Goal: Information Seeking & Learning: Learn about a topic

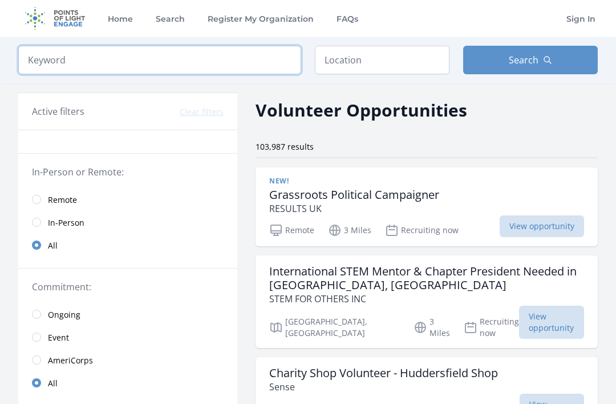
click at [50, 63] on input "search" at bounding box center [159, 60] width 283 height 29
type input "research"
click at [498, 72] on button "Search" at bounding box center [530, 60] width 135 height 29
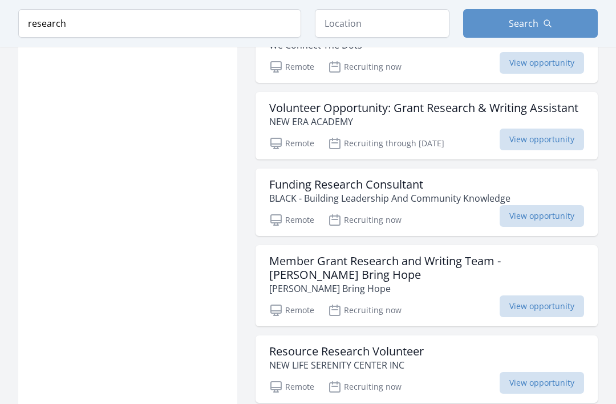
scroll to position [1254, 0]
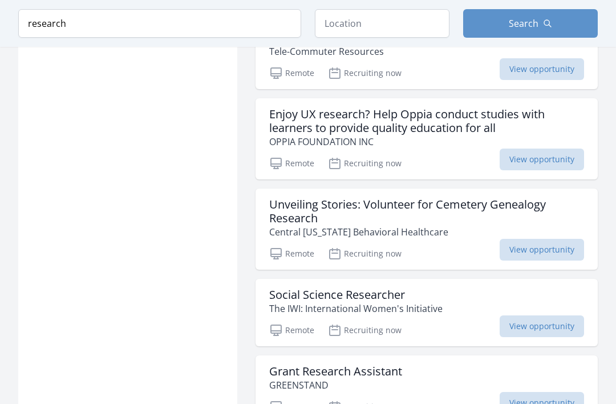
scroll to position [2066, 0]
click at [440, 197] on h3 "Unveiling Stories: Volunteer for Cemetery Genealogy Research" at bounding box center [426, 210] width 315 height 27
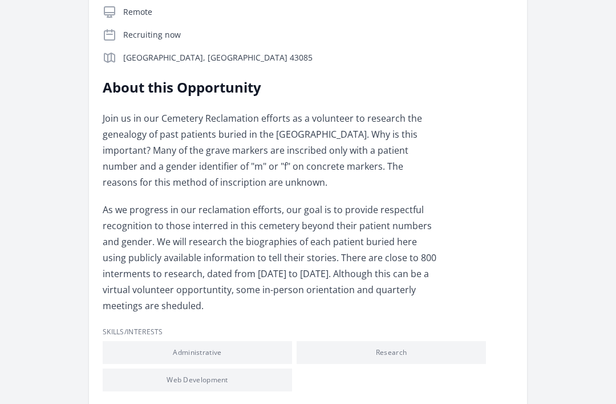
scroll to position [285, 0]
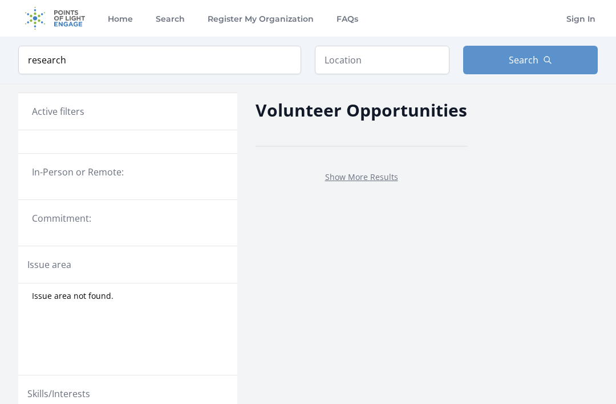
scroll to position [426, 0]
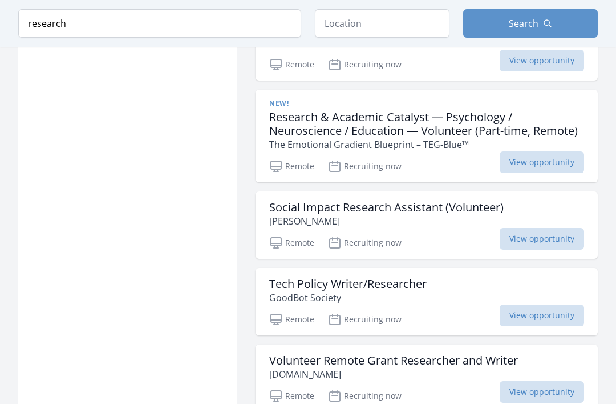
scroll to position [770, 0]
click at [457, 201] on h3 "Social Impact Research Assistant (Volunteer)" at bounding box center [386, 208] width 235 height 14
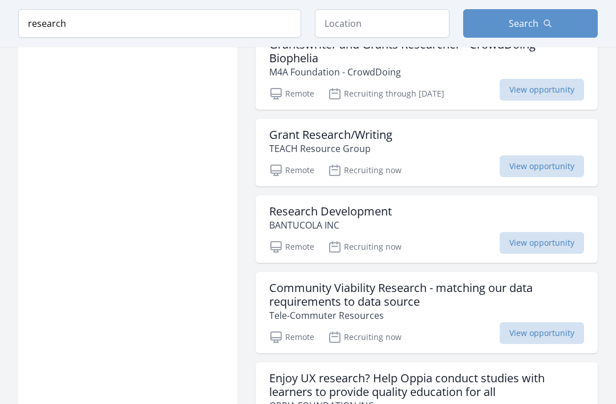
scroll to position [1808, 0]
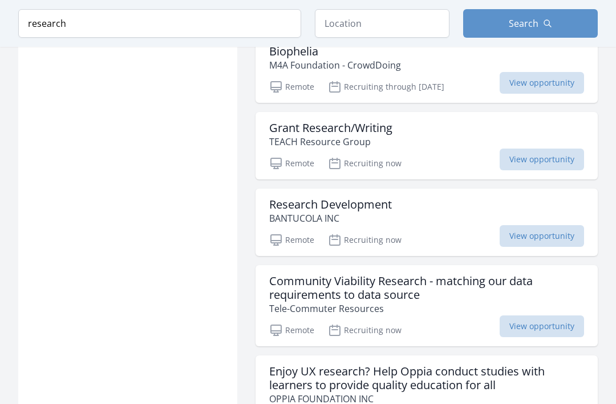
click at [439, 198] on div "Research Development BANTUCOLA INC" at bounding box center [426, 211] width 315 height 27
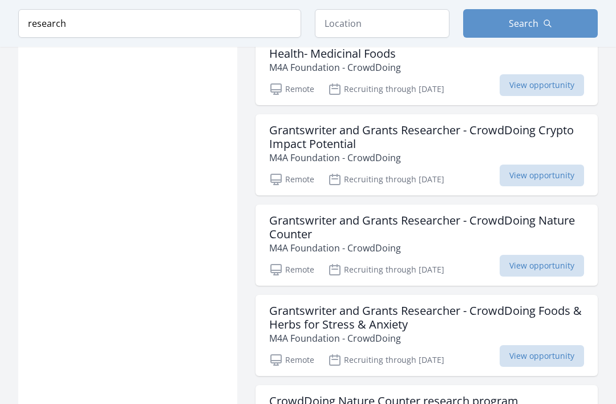
scroll to position [2988, 0]
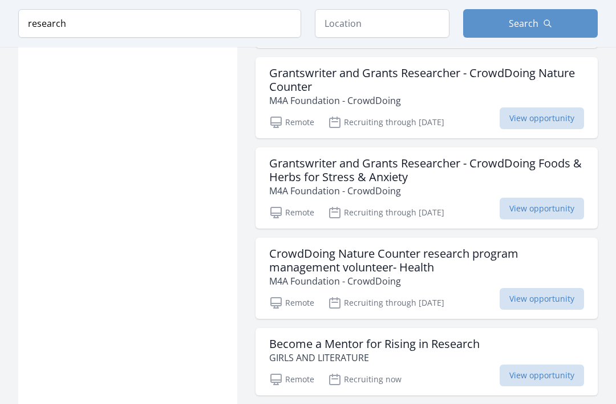
scroll to position [3134, 0]
click at [313, 247] on h3 "CrowdDoing Nature Counter research program management volunteer- Health" at bounding box center [426, 260] width 315 height 27
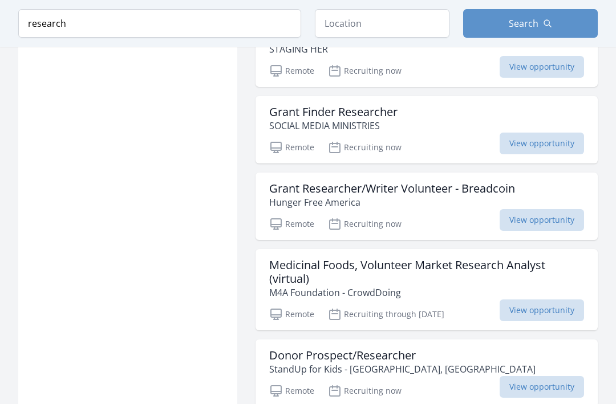
scroll to position [3593, 0]
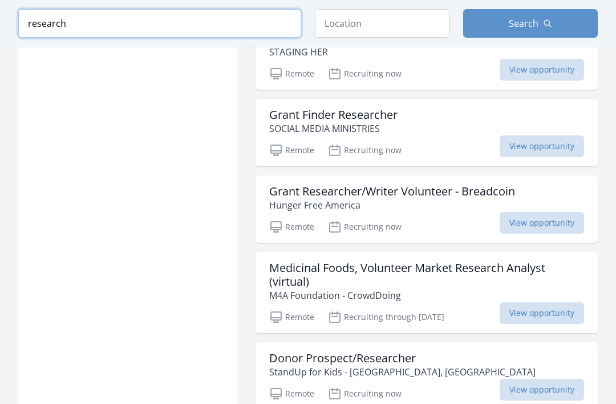
click at [72, 23] on input "research" at bounding box center [159, 23] width 283 height 29
click at [38, 30] on input "research" at bounding box center [159, 23] width 283 height 29
click at [26, 19] on input "research" at bounding box center [159, 23] width 283 height 29
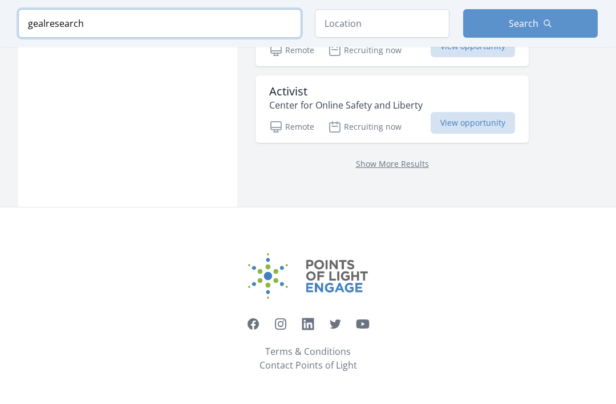
scroll to position [744, 0]
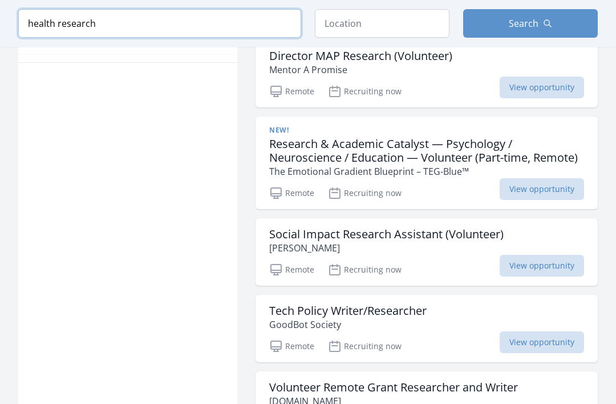
click button "submit" at bounding box center [0, 0] width 0 height 0
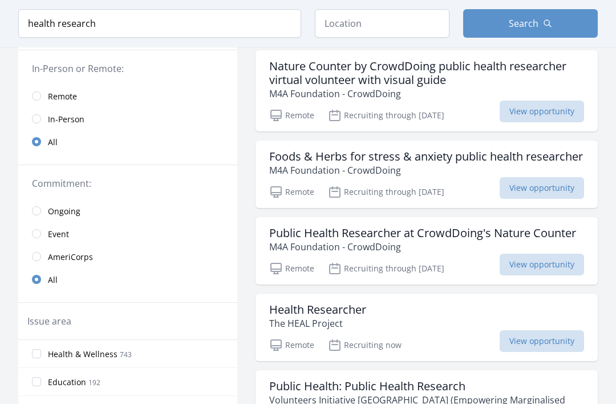
scroll to position [118, 0]
click at [39, 95] on input "radio" at bounding box center [36, 95] width 9 height 9
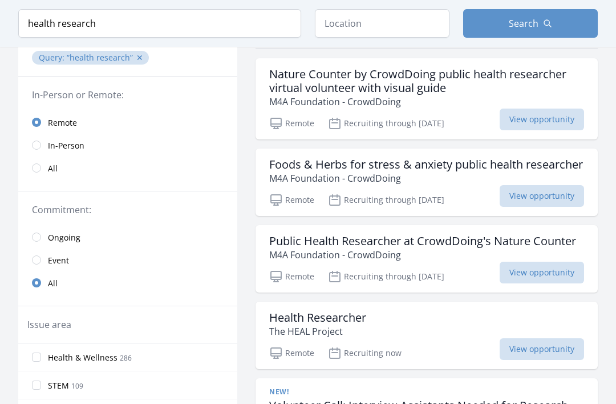
scroll to position [110, 0]
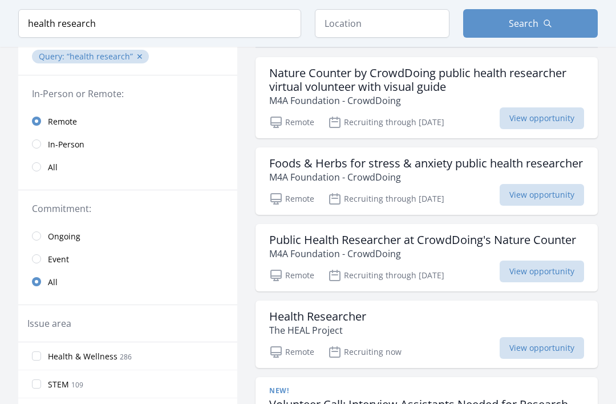
click at [469, 170] on h3 "Foods & Herbs for stress & anxiety public health researcher" at bounding box center [426, 163] width 314 height 14
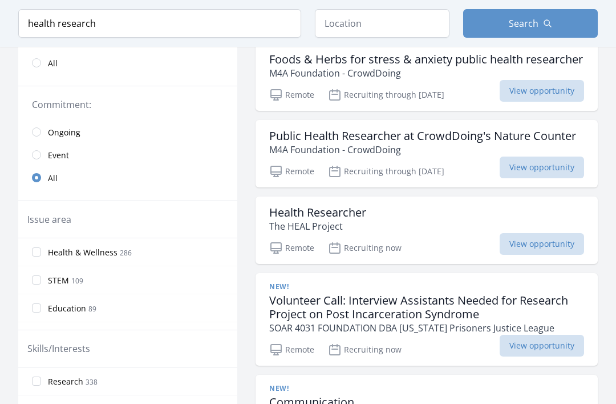
scroll to position [215, 0]
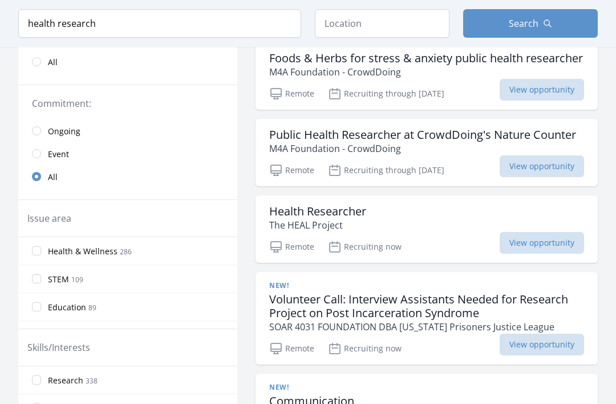
click at [445, 232] on div "Health Researcher The HEAL Project" at bounding box center [426, 218] width 315 height 27
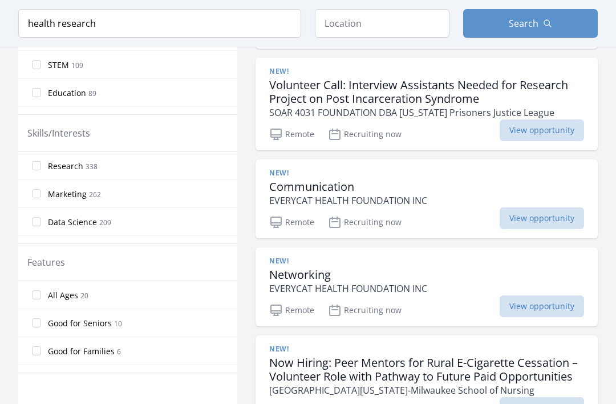
scroll to position [430, 0]
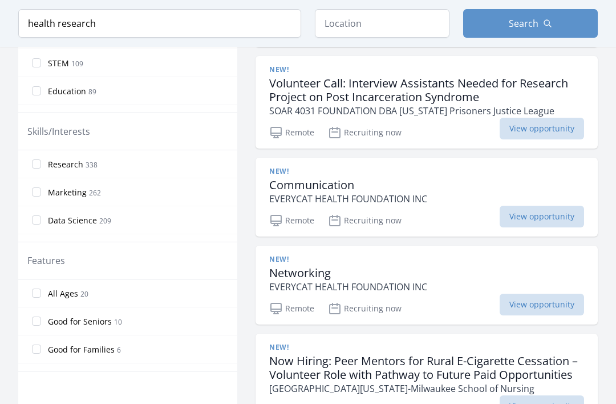
click at [448, 206] on div "New! Communication EVERYCAT HEALTH FOUNDATION INC" at bounding box center [426, 186] width 315 height 39
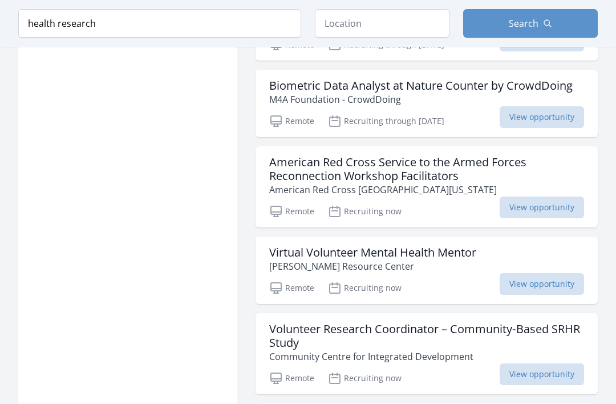
scroll to position [1385, 0]
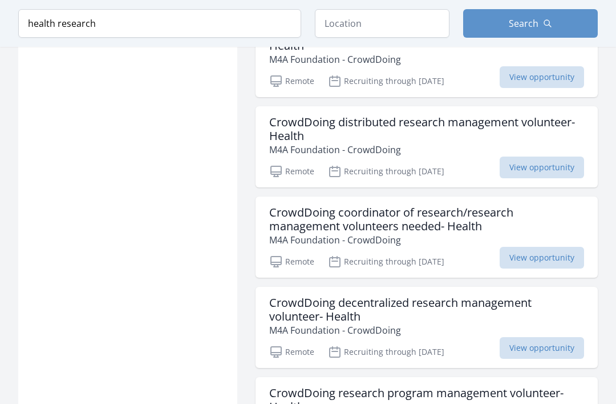
scroll to position [2520, 0]
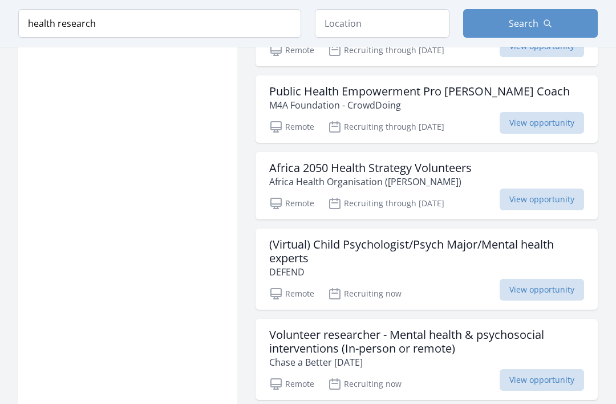
scroll to position [3063, 0]
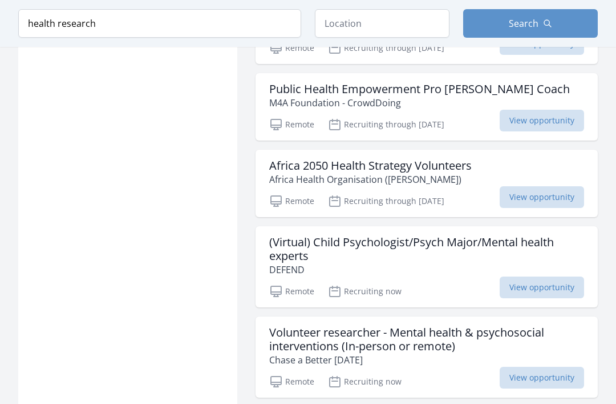
click at [466, 173] on h3 "Africa 2050 Health Strategy Volunteers" at bounding box center [370, 166] width 203 height 14
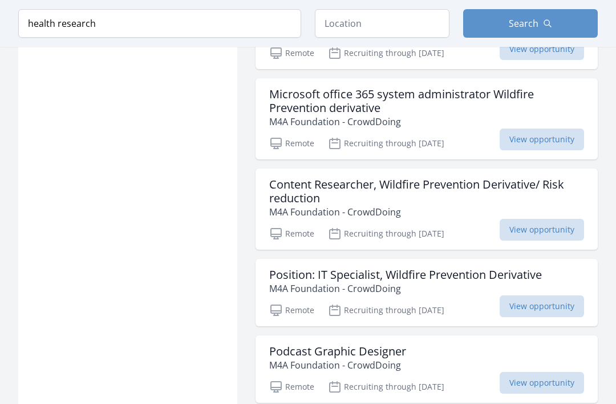
scroll to position [3933, 0]
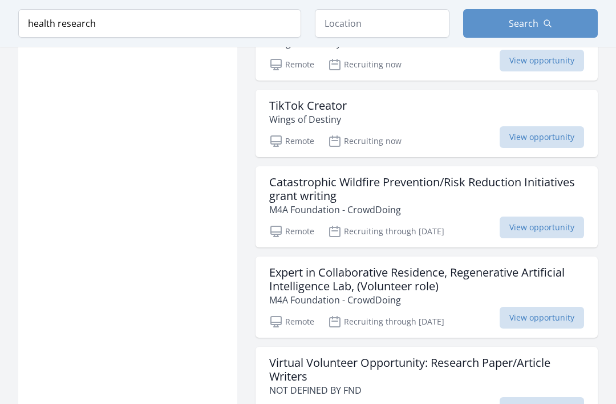
scroll to position [5965, 0]
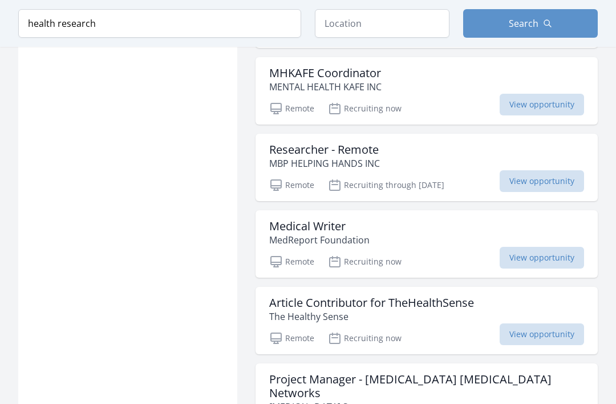
scroll to position [6569, 0]
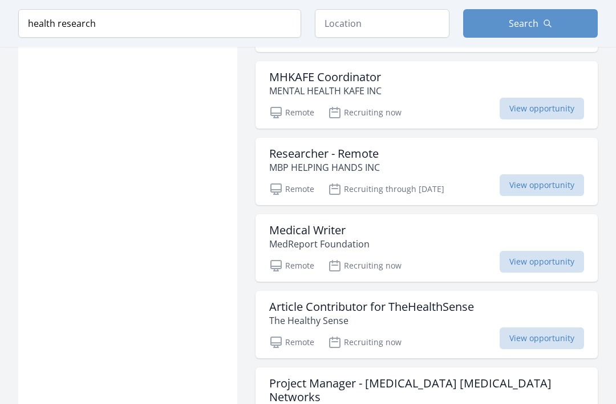
click at [275, 161] on h3 "Researcher - Remote" at bounding box center [324, 154] width 111 height 14
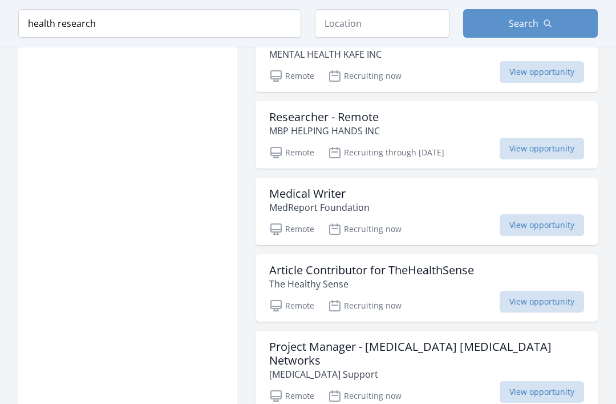
click at [282, 200] on h3 "Medical Writer" at bounding box center [319, 194] width 100 height 14
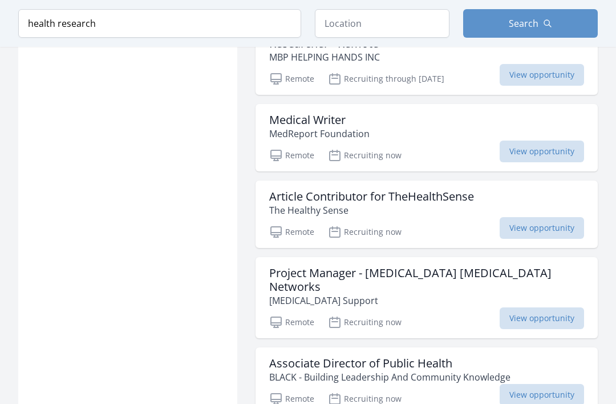
scroll to position [6680, 0]
click at [436, 203] on h3 "Article Contributor for TheHealthSense" at bounding box center [371, 197] width 205 height 14
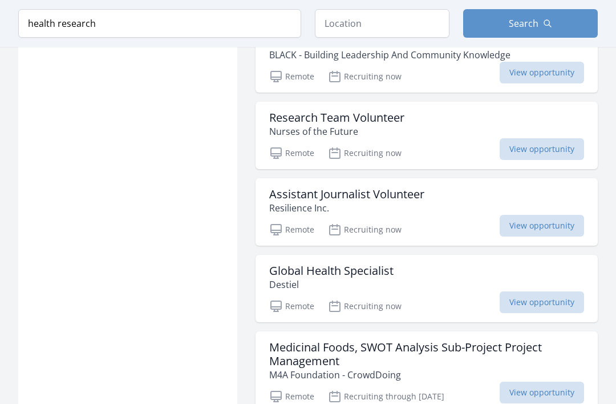
scroll to position [7076, 0]
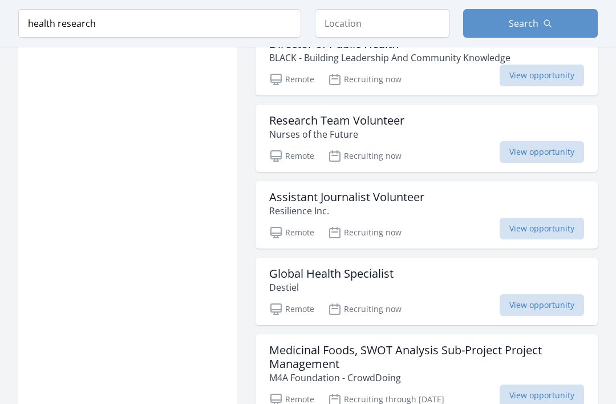
click at [291, 120] on h3 "Research Team Volunteer" at bounding box center [336, 121] width 135 height 14
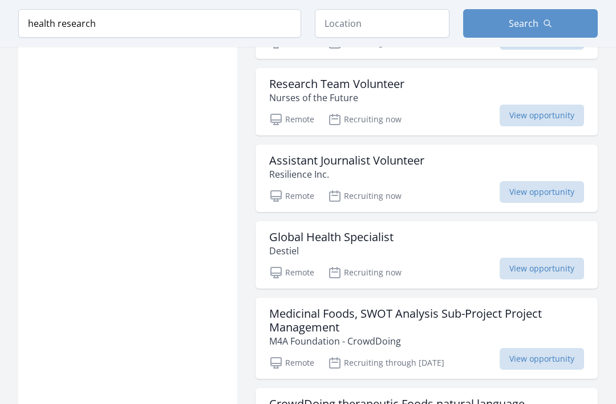
click at [281, 163] on h3 "Assistant Journalist Volunteer" at bounding box center [346, 161] width 155 height 14
click at [292, 237] on h3 "Global Health Specialist" at bounding box center [331, 237] width 124 height 14
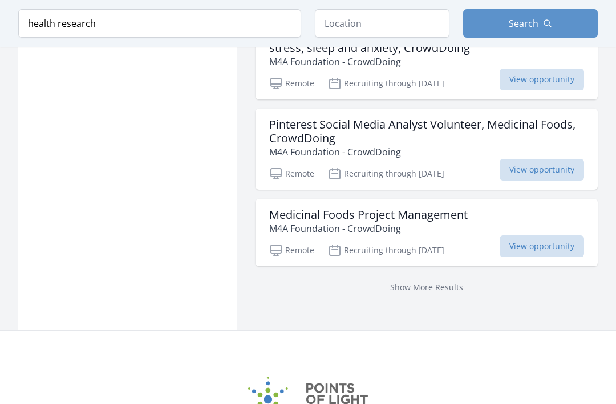
scroll to position [8212, 0]
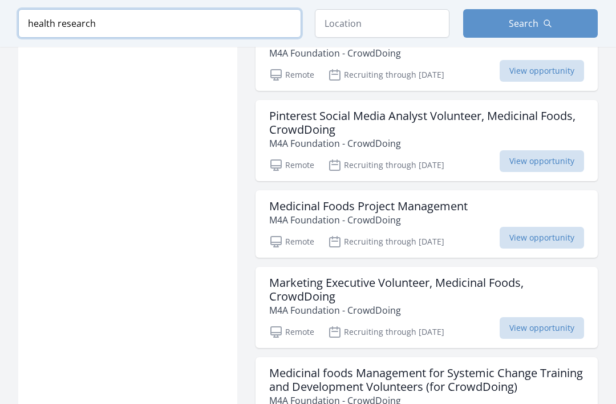
click at [112, 29] on input "health research" at bounding box center [159, 23] width 283 height 29
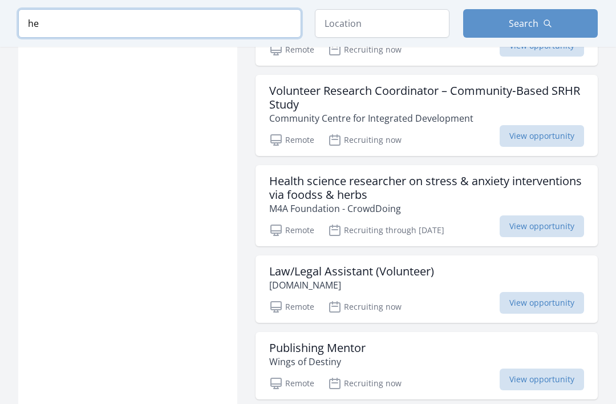
type input "h"
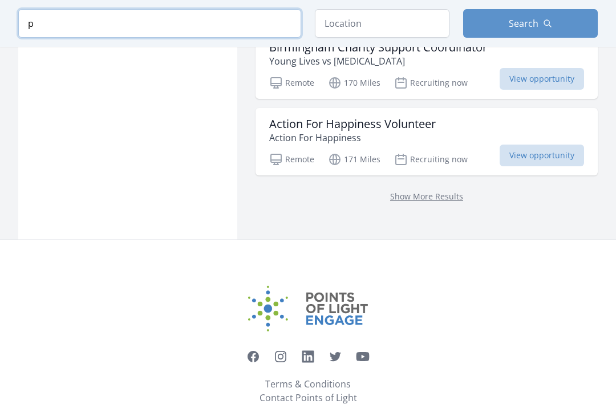
scroll to position [1607, 0]
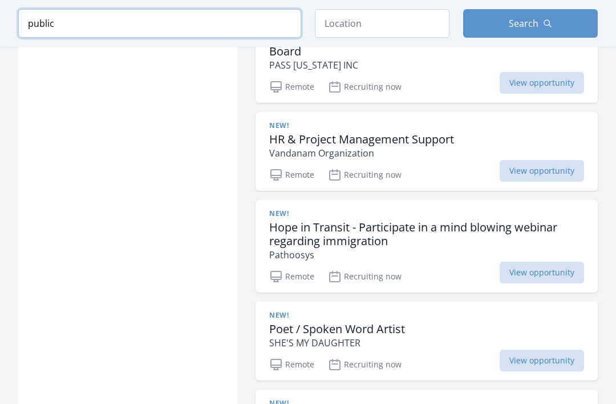
scroll to position [1602, 0]
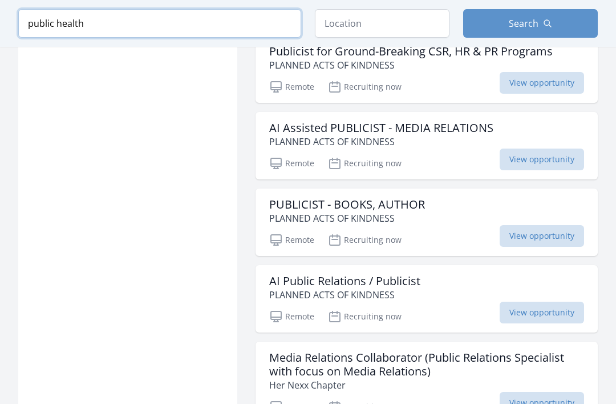
type input "public health"
click button "submit" at bounding box center [0, 0] width 0 height 0
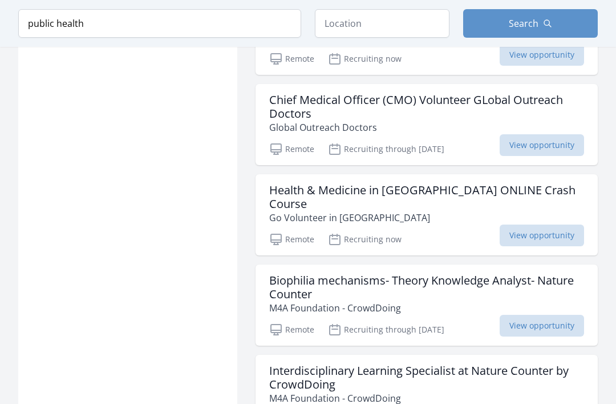
scroll to position [2899, 0]
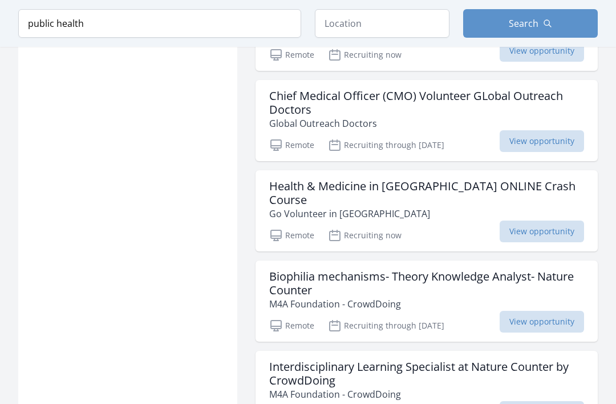
click at [462, 207] on p "Go Volunteer in [GEOGRAPHIC_DATA]" at bounding box center [426, 214] width 315 height 14
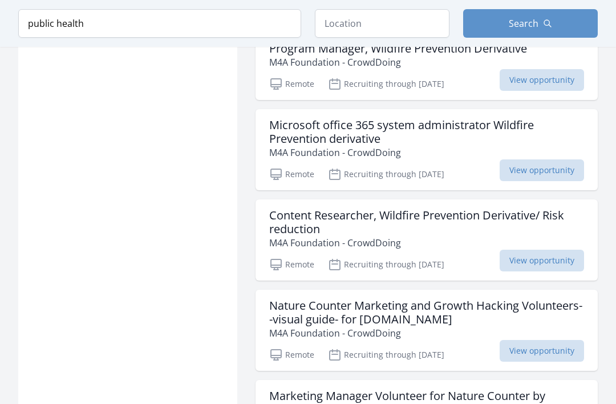
scroll to position [3307, 0]
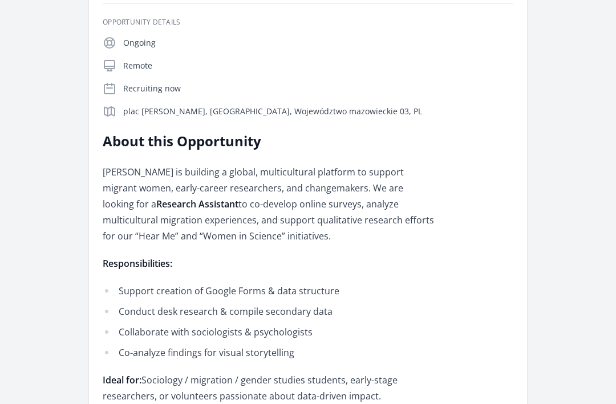
scroll to position [235, 0]
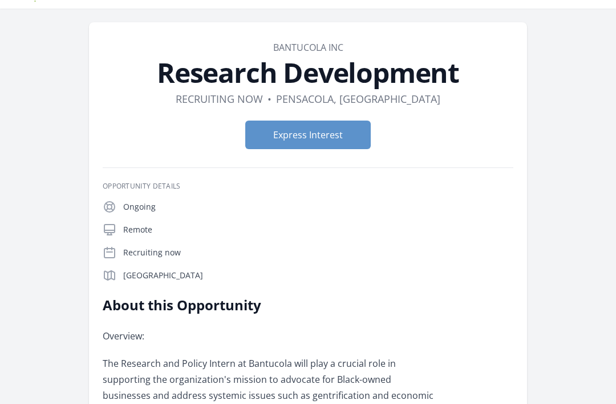
scroll to position [33, 0]
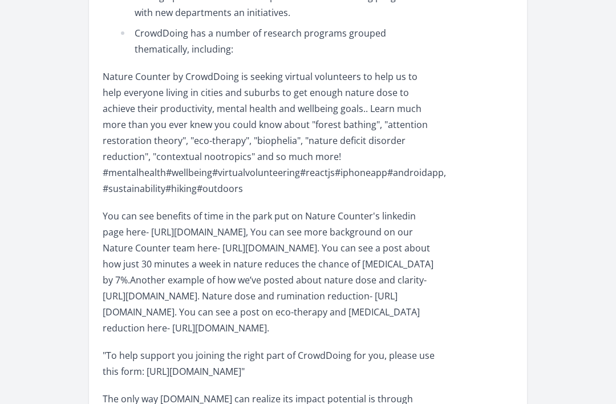
scroll to position [788, 0]
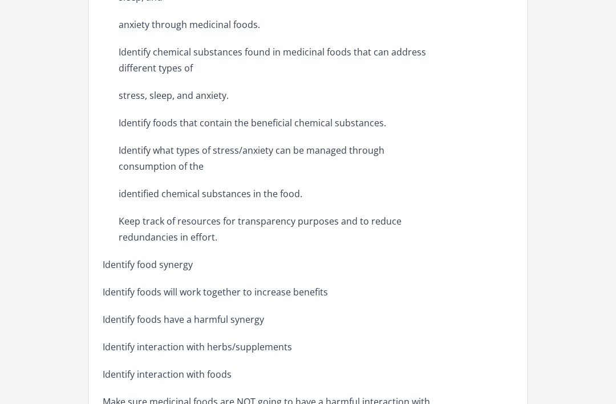
scroll to position [994, 0]
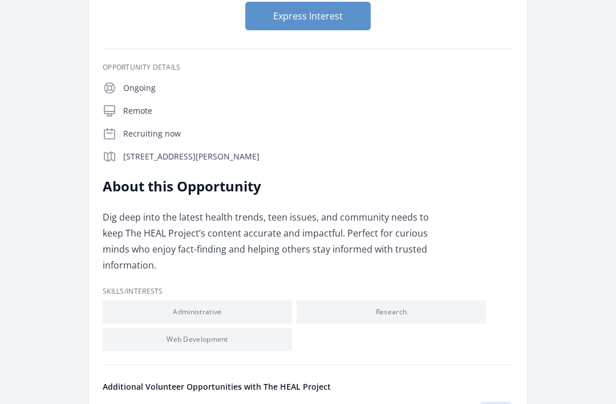
scroll to position [155, 0]
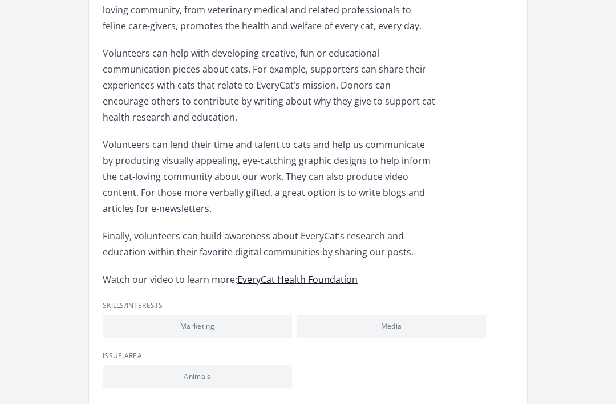
scroll to position [370, 0]
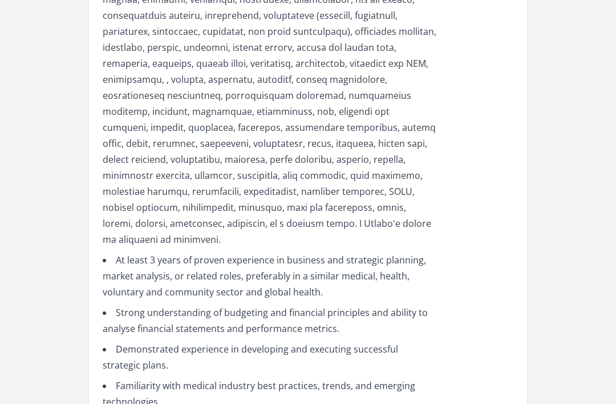
scroll to position [1191, 0]
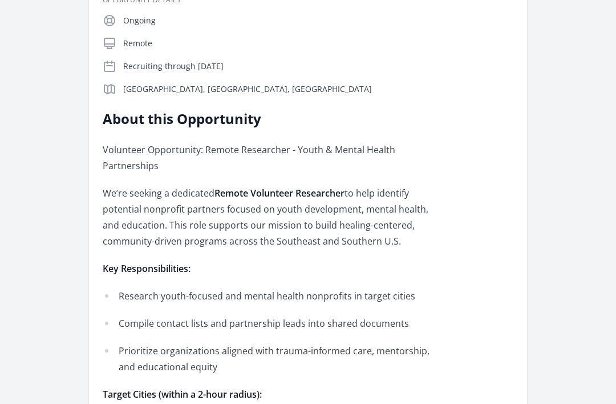
scroll to position [220, 0]
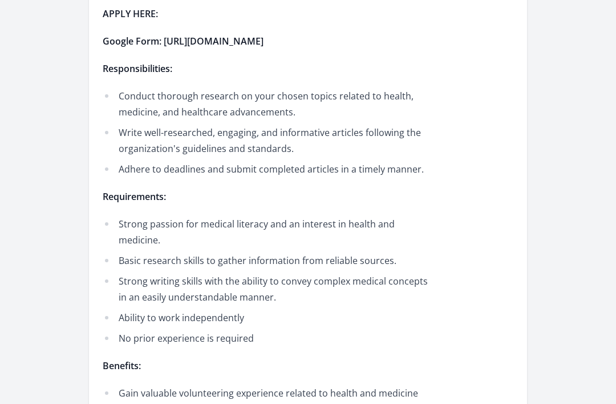
scroll to position [424, 0]
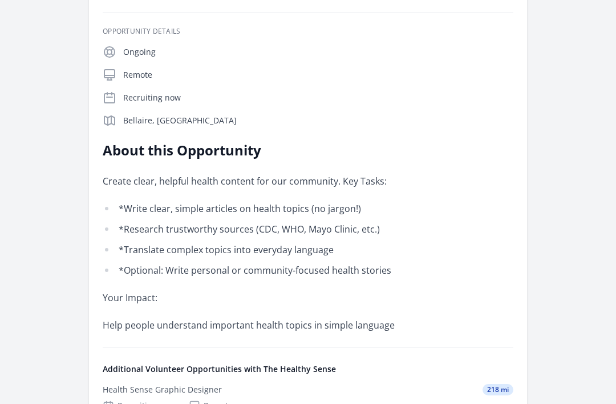
scroll to position [210, 0]
click at [137, 125] on p "Bellaire, GB" at bounding box center [318, 120] width 390 height 11
click at [133, 119] on p "Bellaire, GB" at bounding box center [318, 120] width 390 height 11
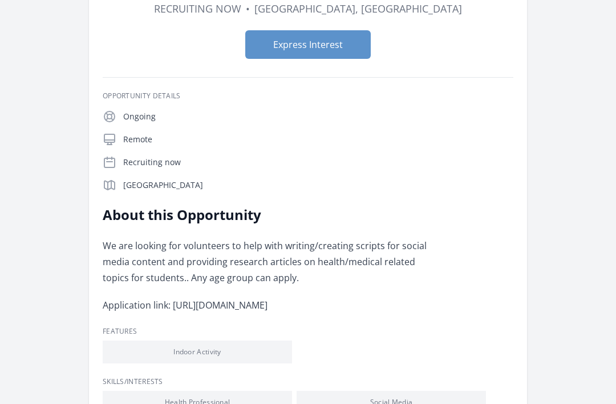
scroll to position [126, 0]
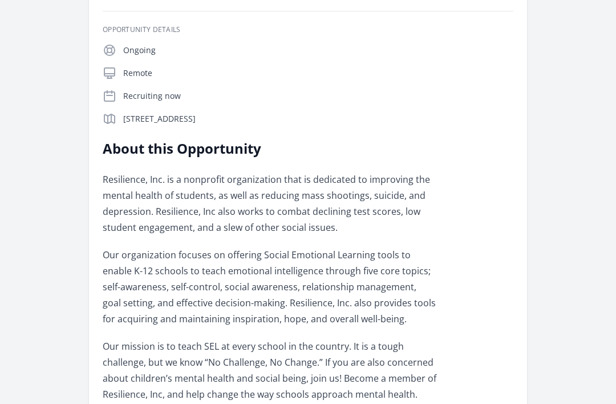
scroll to position [192, 0]
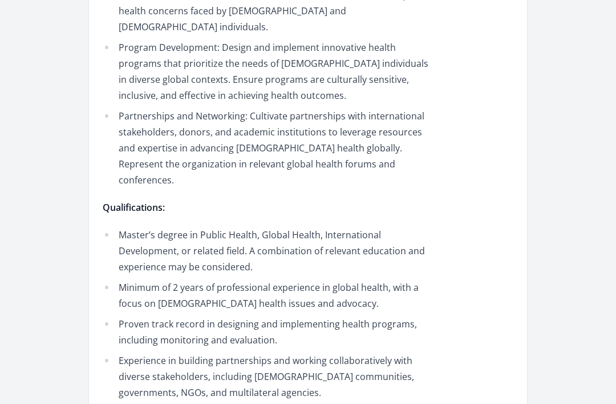
scroll to position [715, 0]
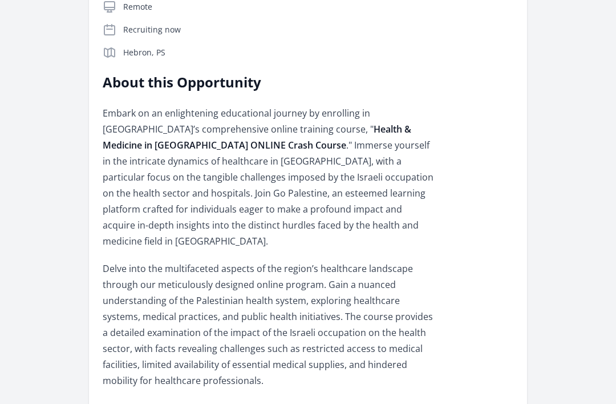
scroll to position [309, 0]
